Goal: Task Accomplishment & Management: Complete application form

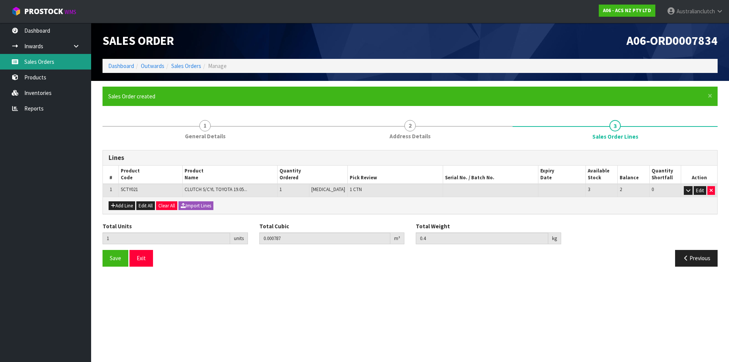
click at [69, 61] on link "Sales Orders" at bounding box center [45, 62] width 91 height 16
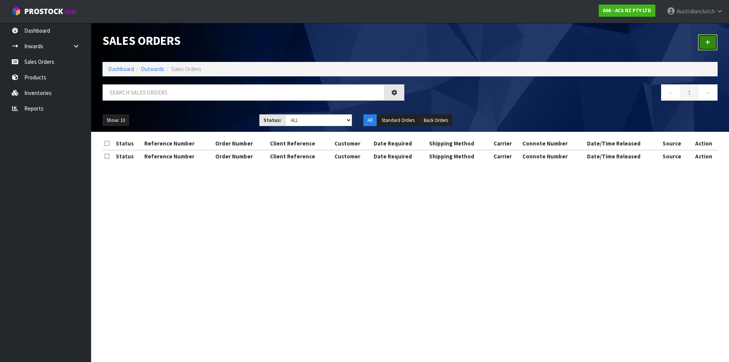
click at [709, 48] on link at bounding box center [708, 42] width 20 height 16
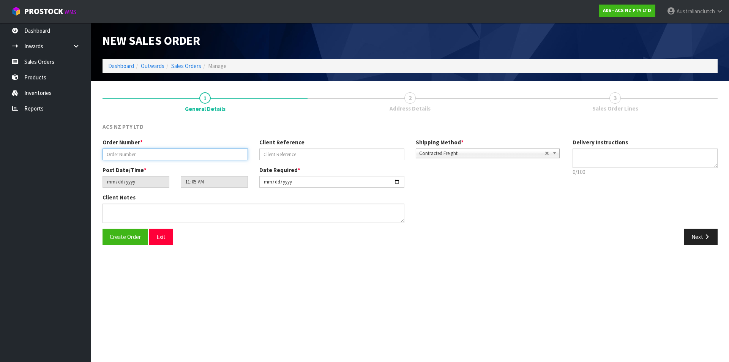
click at [218, 150] on input "text" at bounding box center [175, 155] width 145 height 12
type input "208212.1"
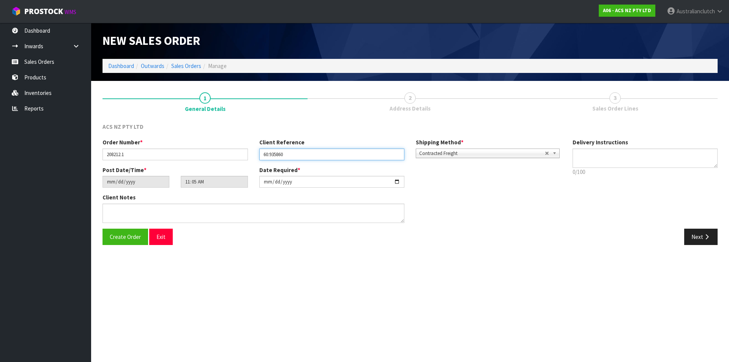
type input "60:935860"
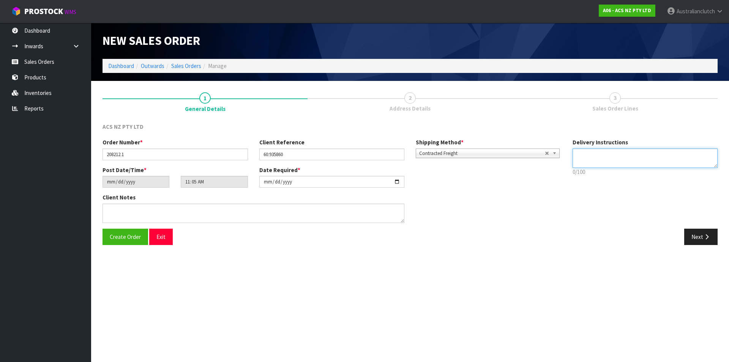
click at [683, 157] on textarea at bounding box center [645, 158] width 145 height 19
type textarea "NZC PLEASE"
click at [706, 243] on button "Next" at bounding box center [700, 237] width 33 height 16
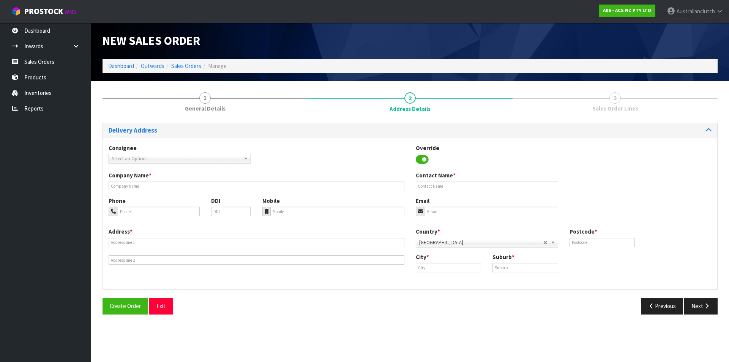
click at [190, 160] on span "Select an Option" at bounding box center [176, 158] width 129 height 9
type input "101695"
click at [186, 181] on li "101695 - BNTNZ WANGANUI 60" at bounding box center [180, 179] width 139 height 9
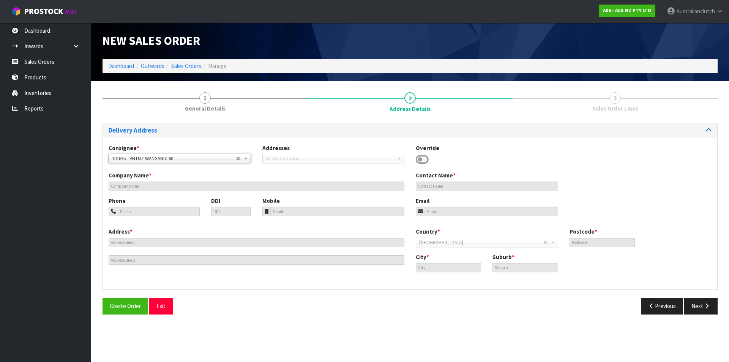
type input "BNTNZ WANGANUI 60"
type input "[STREET_ADDRESS][PERSON_NAME]"
type input "4500"
type input "WANGANUI"
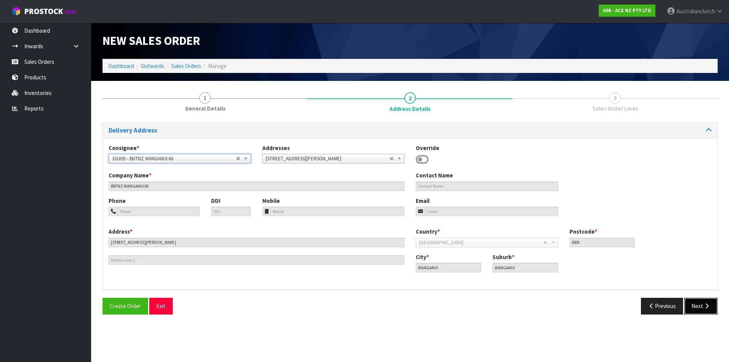
click at [705, 306] on icon "button" at bounding box center [706, 306] width 7 height 6
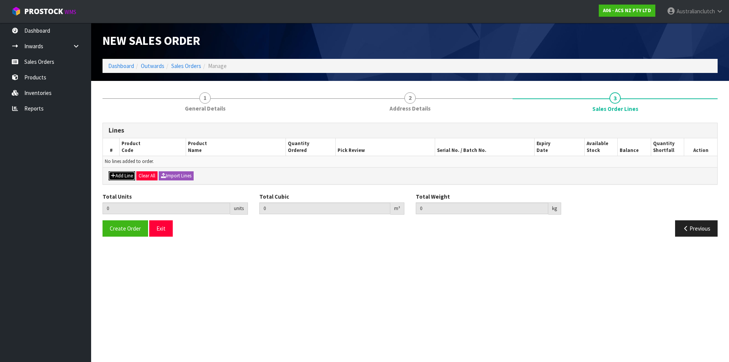
click at [131, 174] on button "Add Line" at bounding box center [122, 175] width 27 height 9
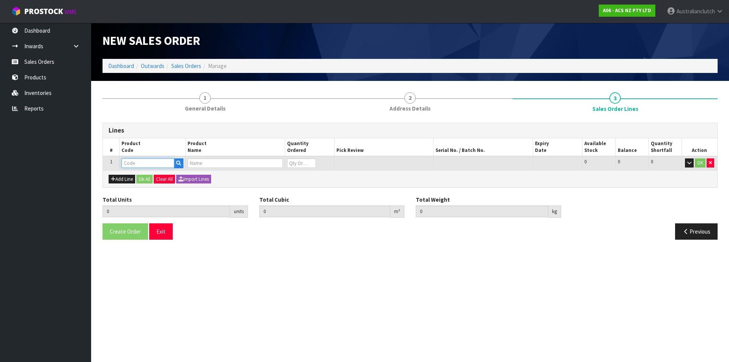
click at [133, 161] on input "text" at bounding box center [148, 162] width 53 height 9
type input "KTY25003"
click at [141, 174] on strong "KTY25003" at bounding box center [142, 175] width 25 height 7
type input "KTY25003"
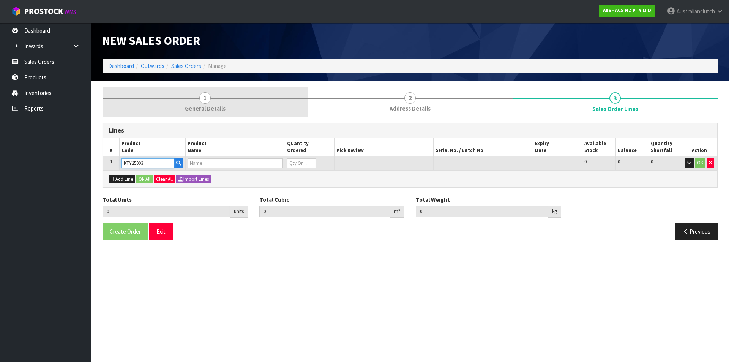
type input "0.000000"
type input "0.000"
type input "KIT STD TOYOTA HIACE 3.0L"
type input "0"
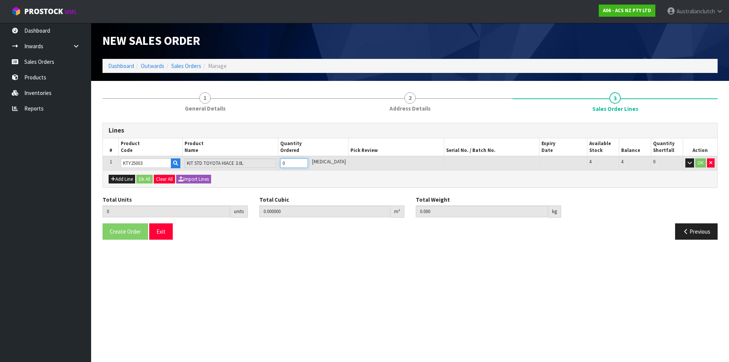
type input "1"
type input "0.01054"
type input "10.37"
type input "1"
click at [308, 162] on input "1" at bounding box center [294, 162] width 28 height 9
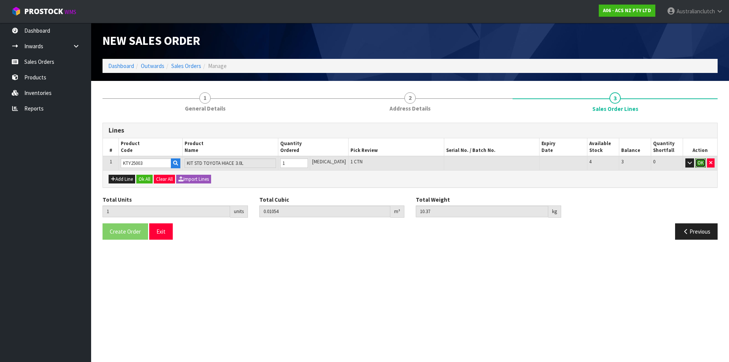
click at [697, 164] on button "OK" at bounding box center [700, 162] width 11 height 9
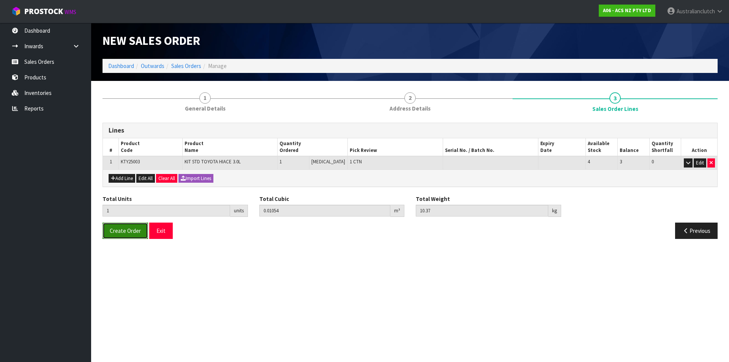
click at [122, 228] on span "Create Order" at bounding box center [125, 230] width 31 height 7
